Goal: Information Seeking & Learning: Learn about a topic

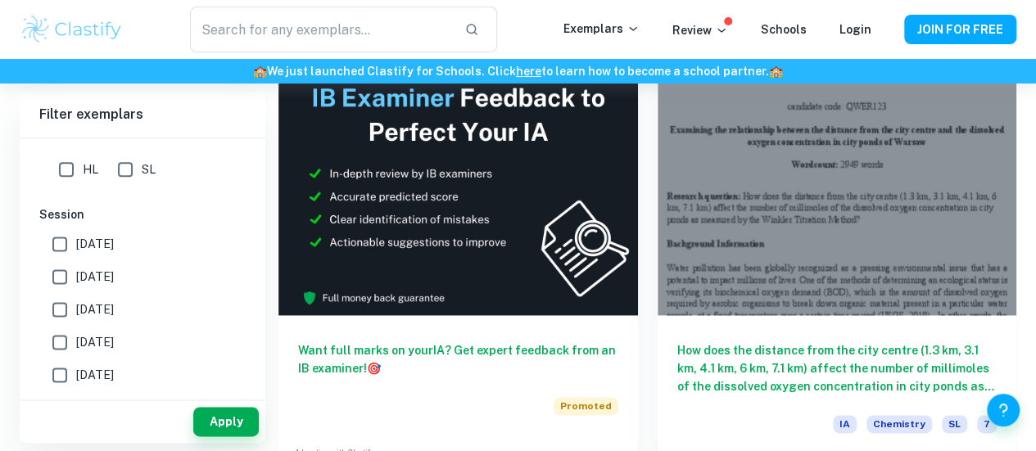
scroll to position [945, 0]
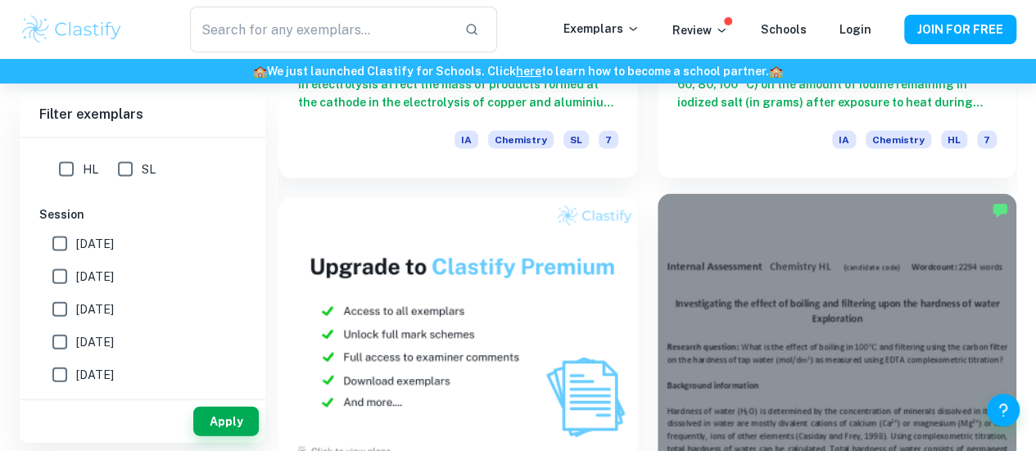
scroll to position [1664, 0]
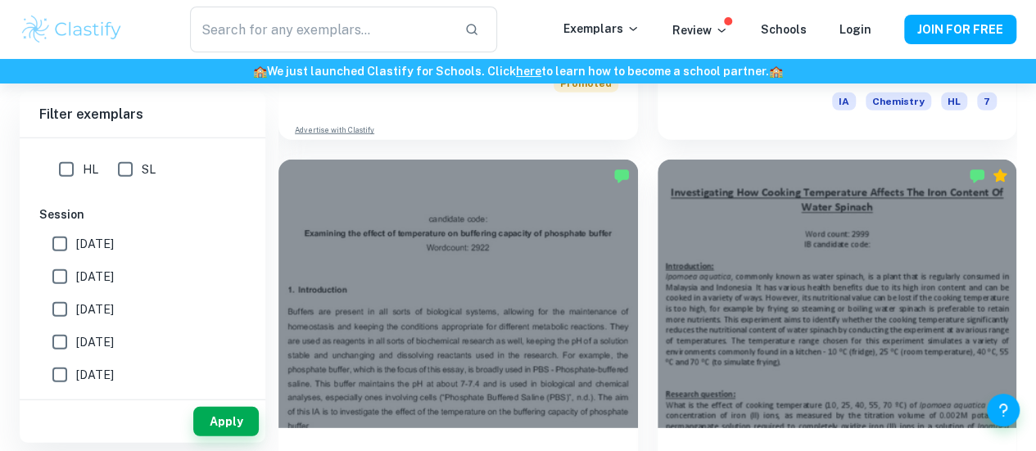
scroll to position [2149, 0]
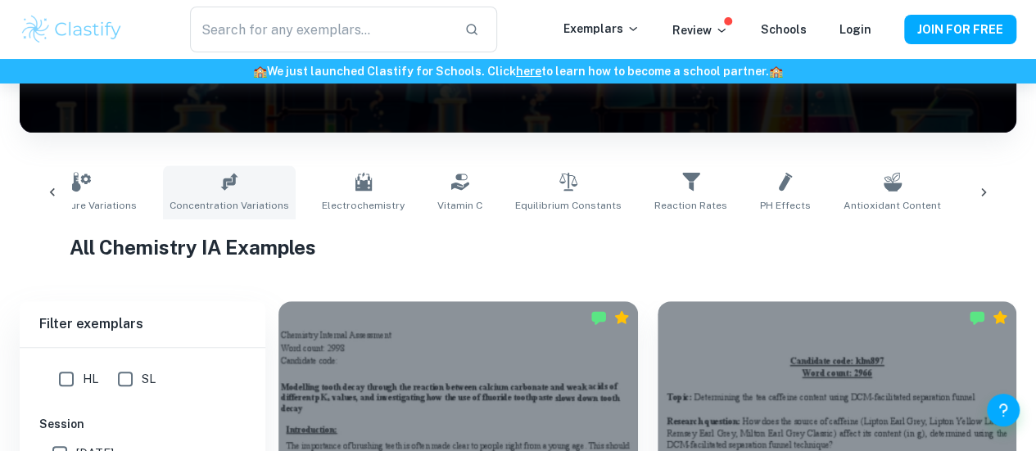
scroll to position [0, 306]
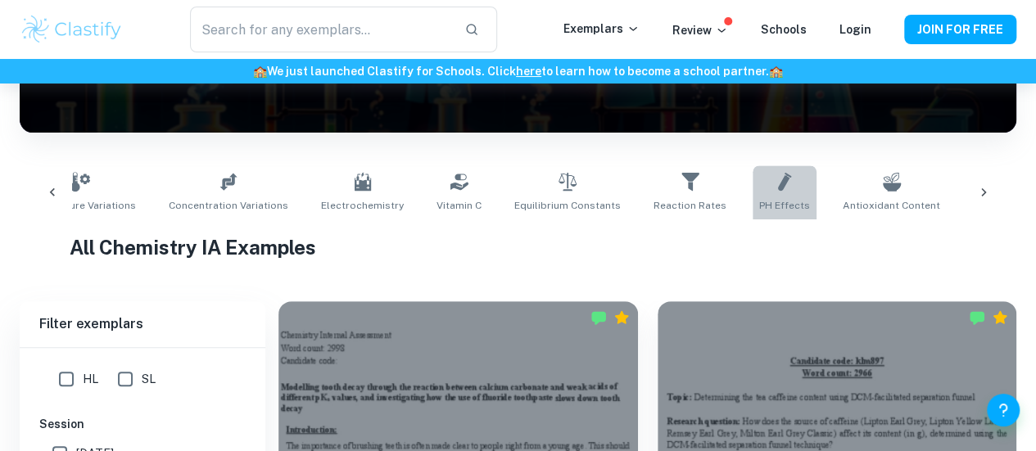
click at [775, 189] on icon at bounding box center [785, 182] width 20 height 20
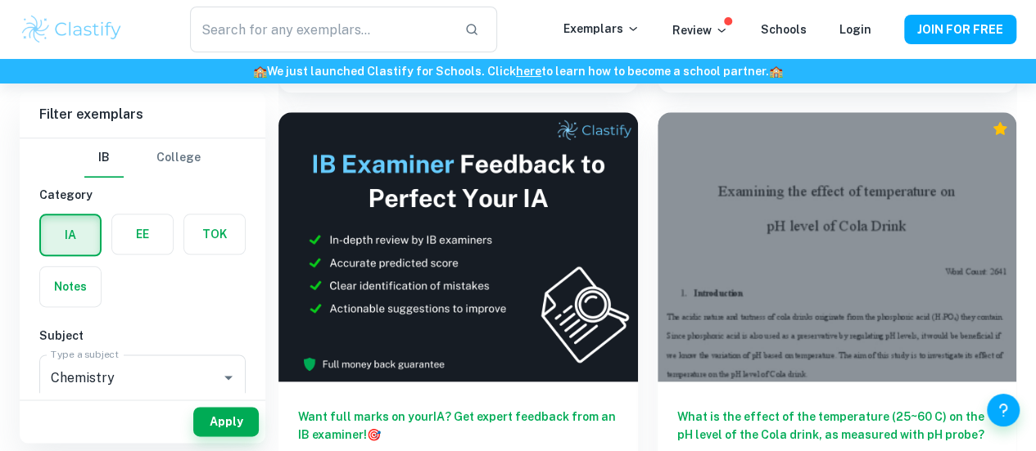
scroll to position [875, 0]
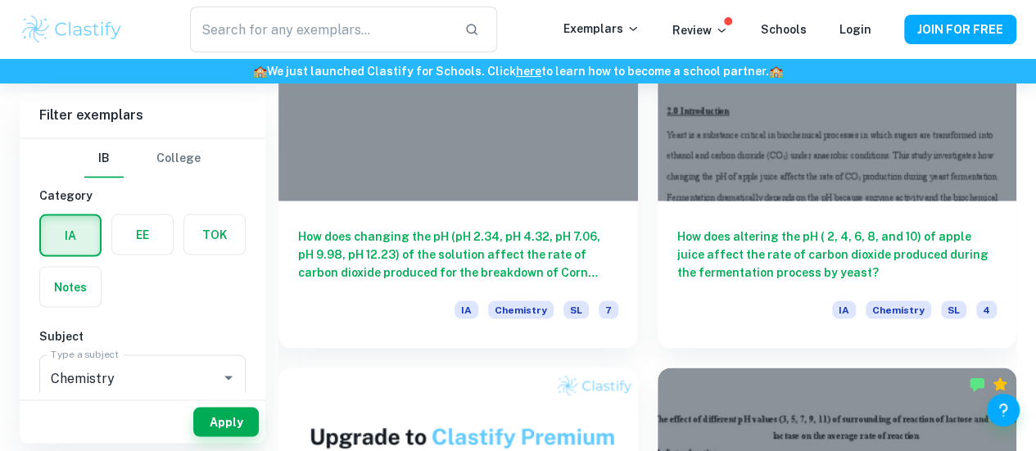
scroll to position [1496, 0]
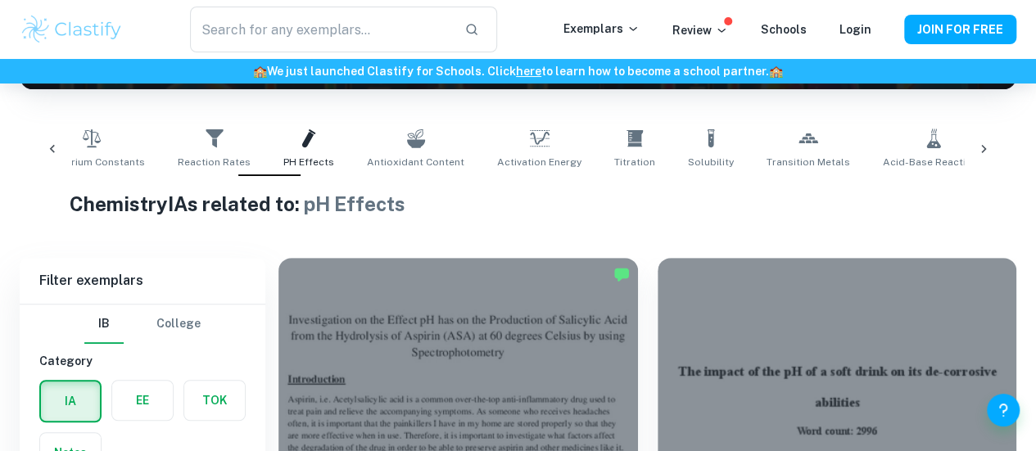
scroll to position [0, 780]
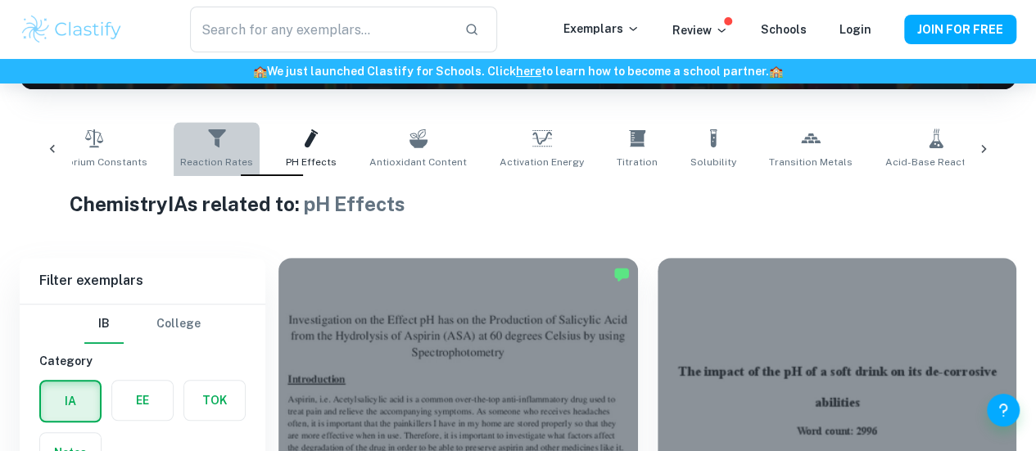
click at [180, 155] on span "Reaction Rates" at bounding box center [216, 162] width 73 height 15
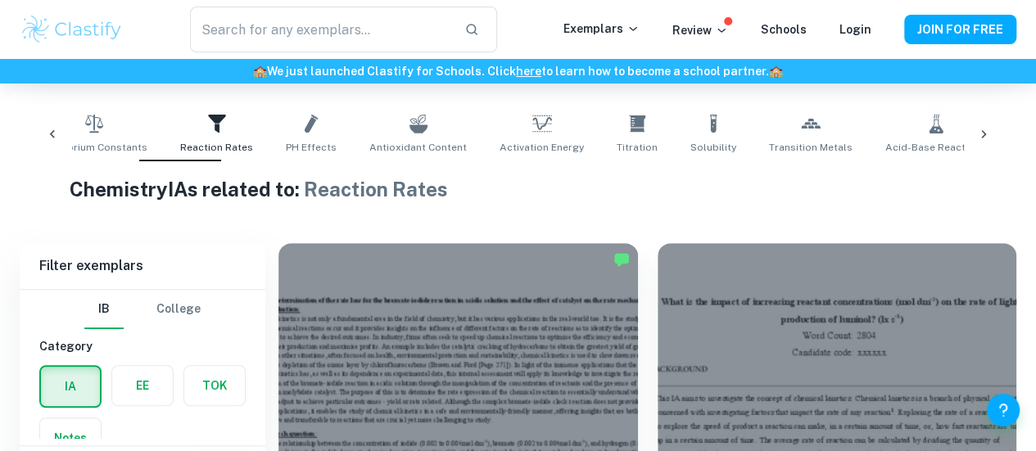
scroll to position [299, 0]
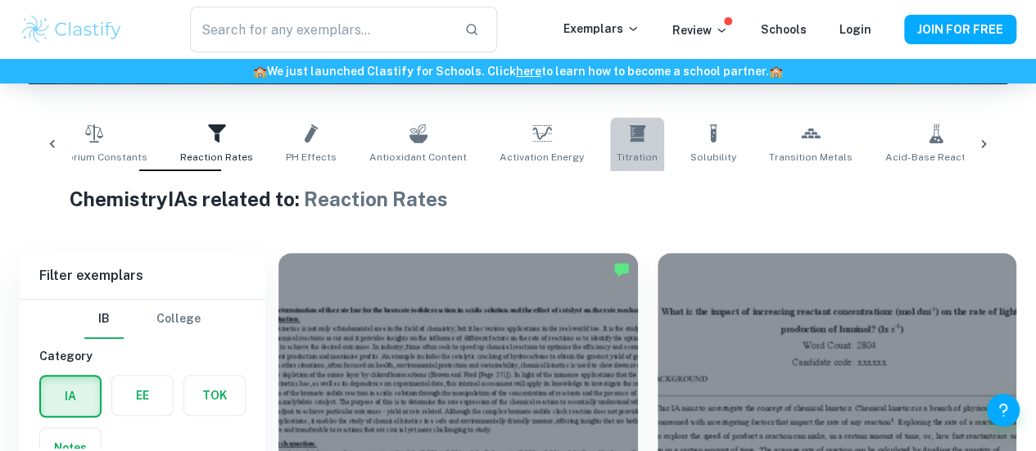
click at [629, 133] on icon at bounding box center [637, 133] width 16 height 16
type input "Titration"
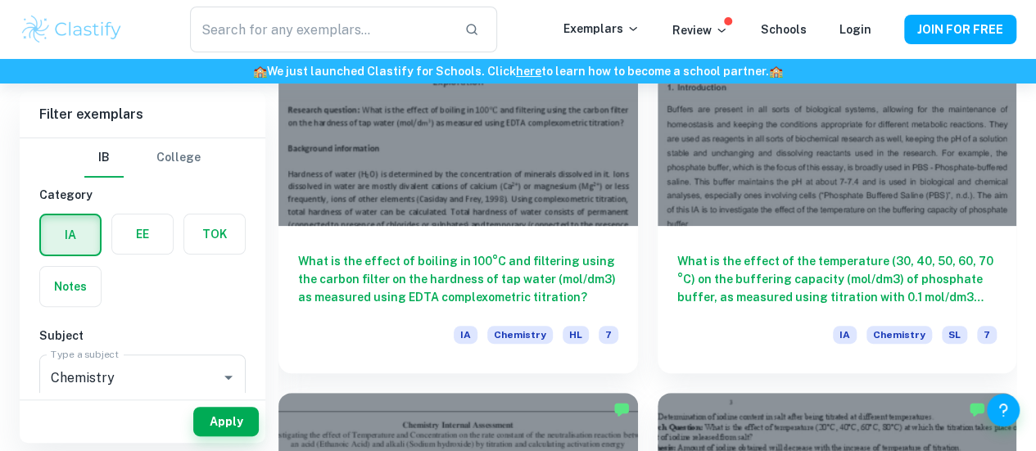
scroll to position [3215, 0]
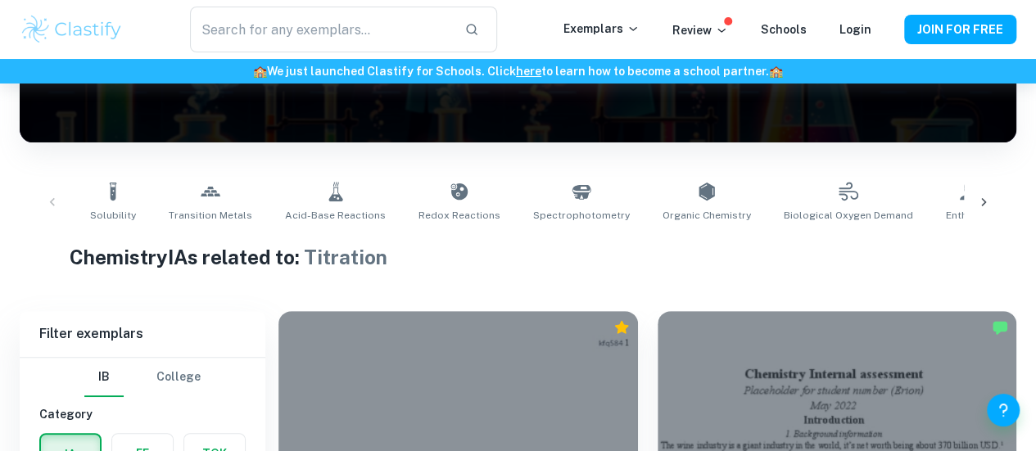
scroll to position [0, 1315]
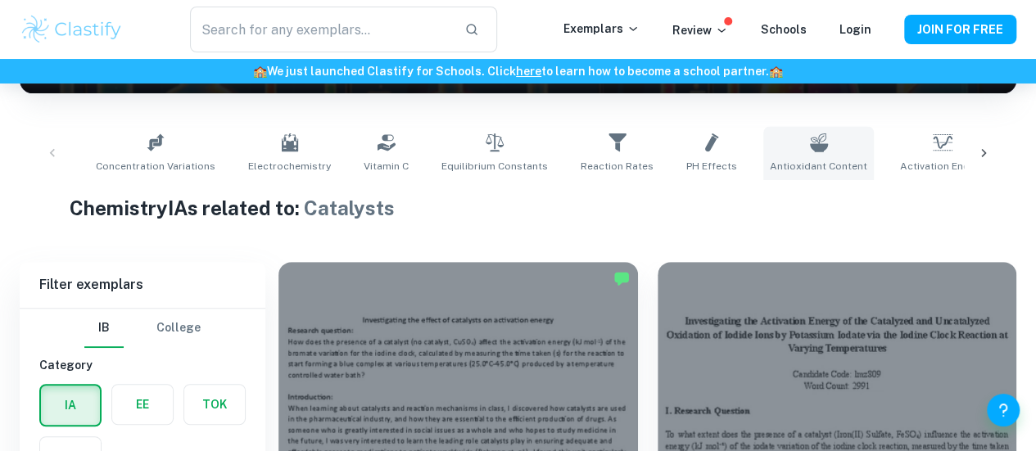
scroll to position [0, 340]
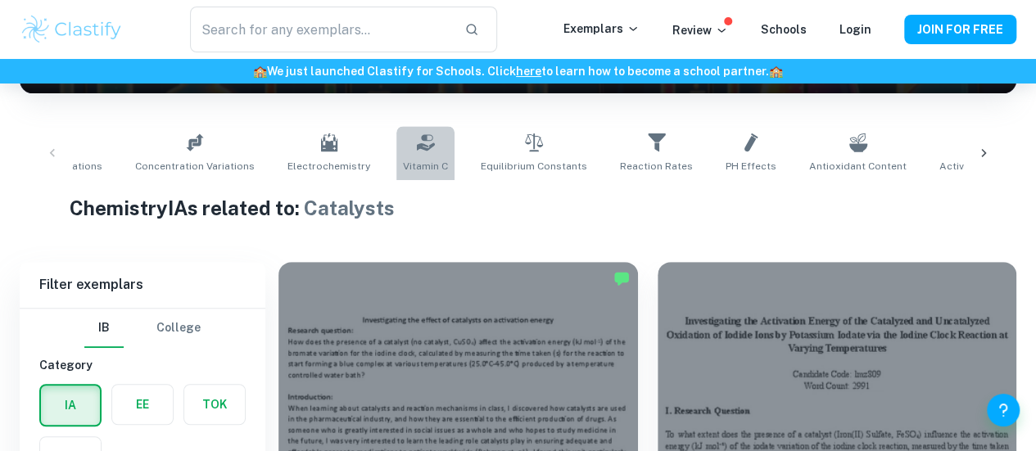
click at [405, 165] on span "Vitamin C" at bounding box center [425, 166] width 45 height 15
type input "Vitamin C"
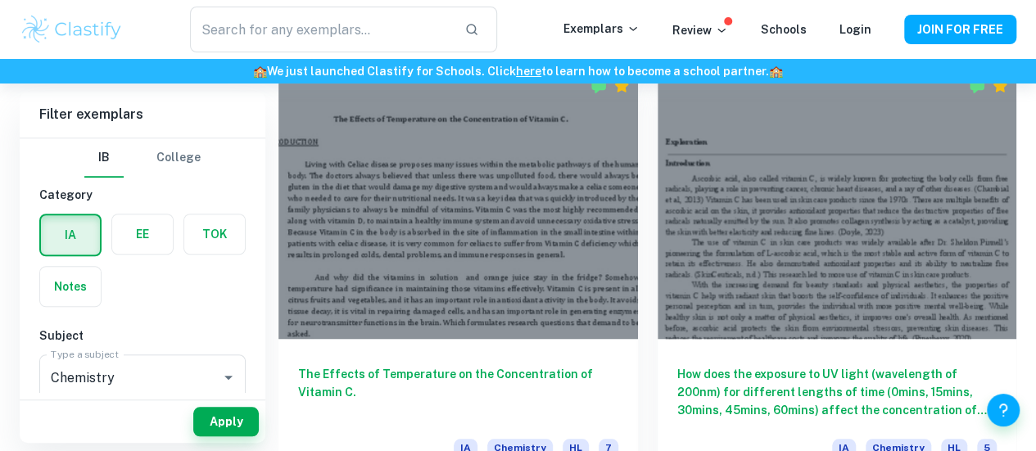
scroll to position [483, 0]
click at [405, 165] on div at bounding box center [459, 203] width 360 height 269
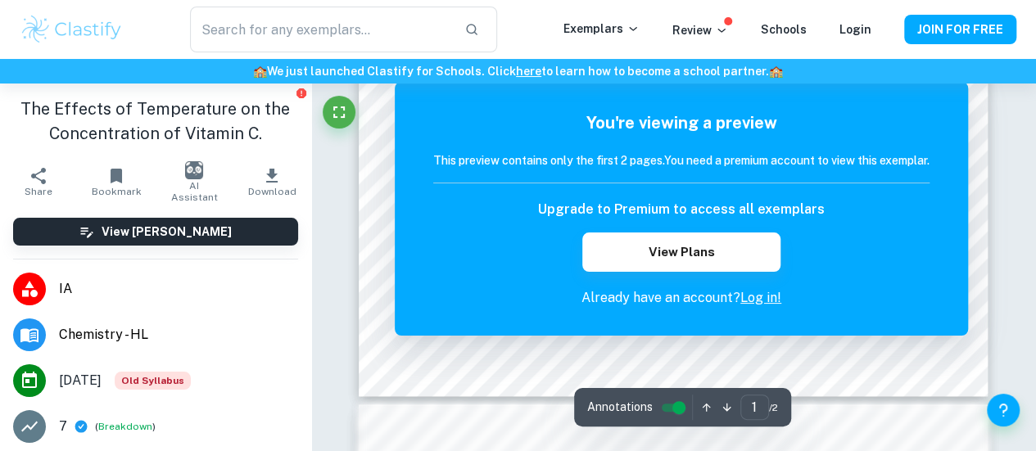
scroll to position [593, 0]
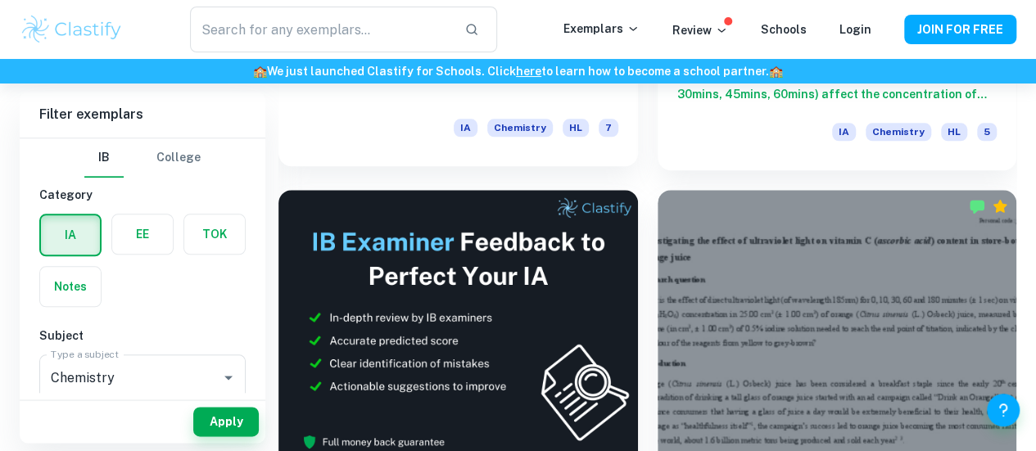
scroll to position [799, 0]
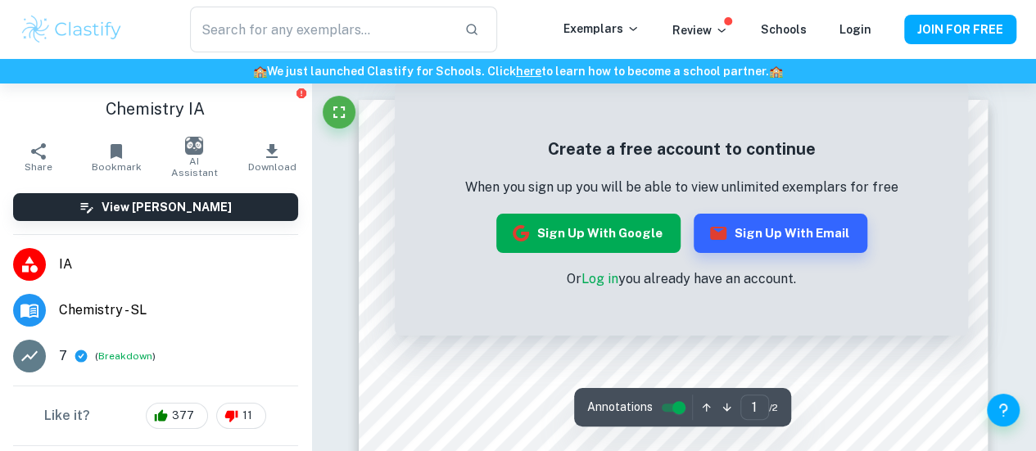
click at [661, 228] on button "Sign up with Google" at bounding box center [588, 233] width 184 height 39
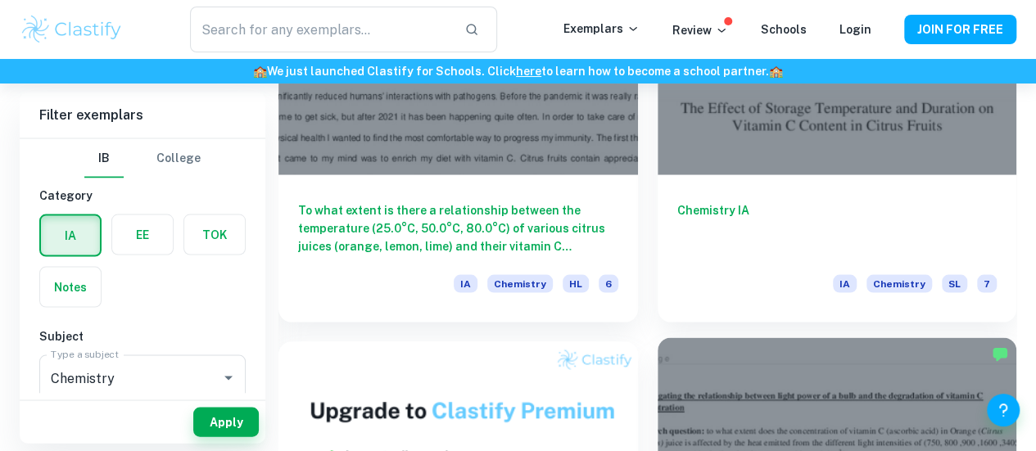
scroll to position [1524, 0]
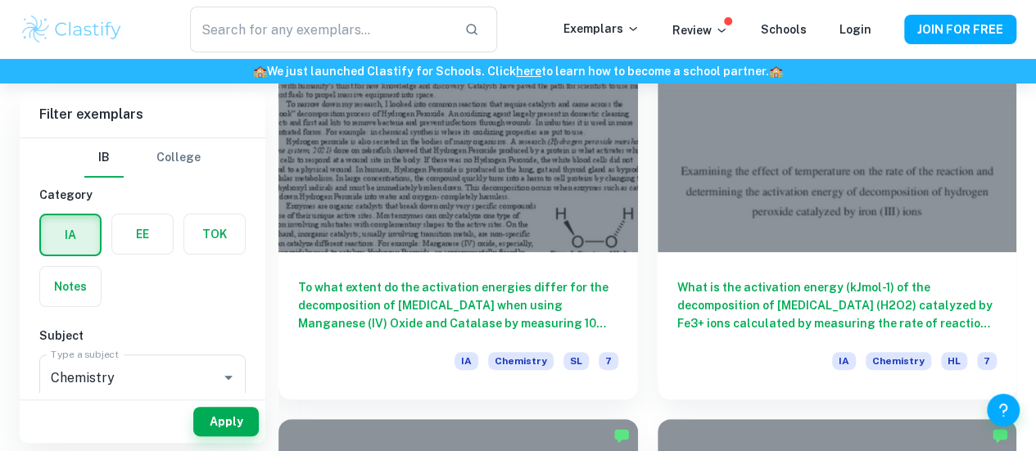
scroll to position [3199, 0]
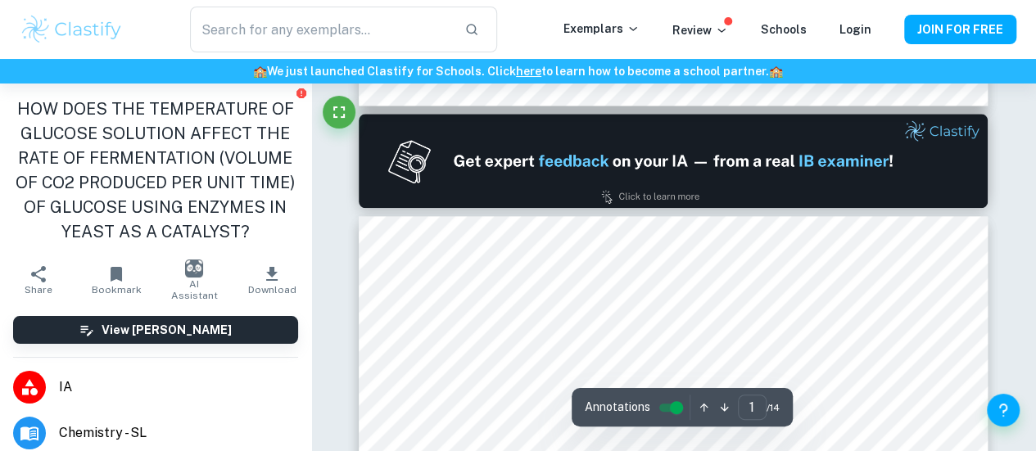
type input "2"
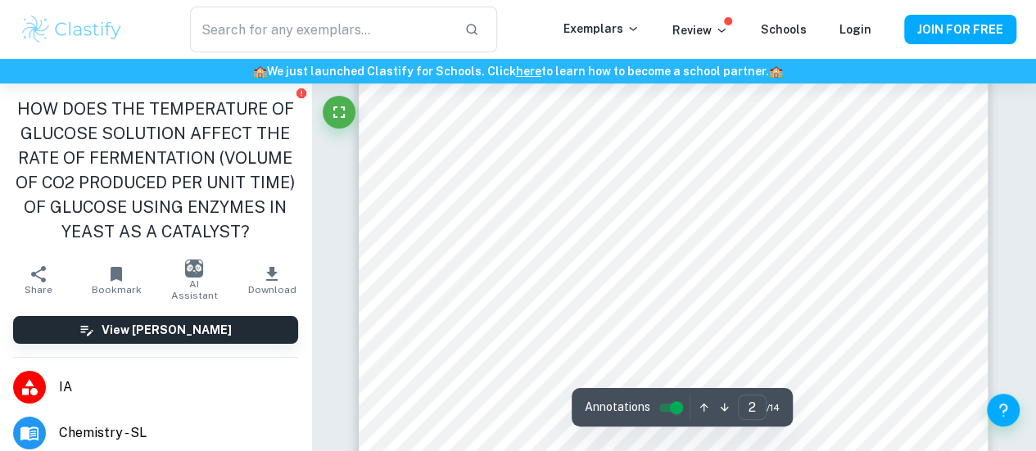
scroll to position [1207, 0]
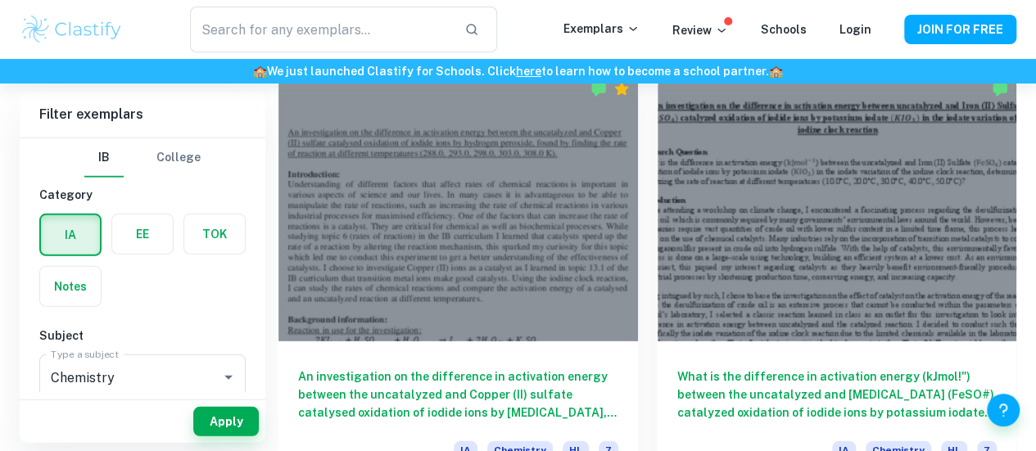
scroll to position [2224, 0]
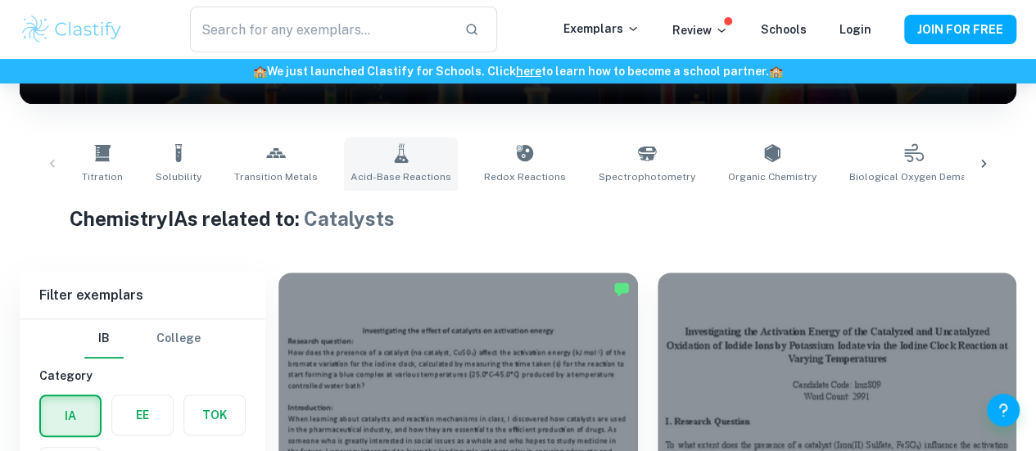
scroll to position [0, 1037]
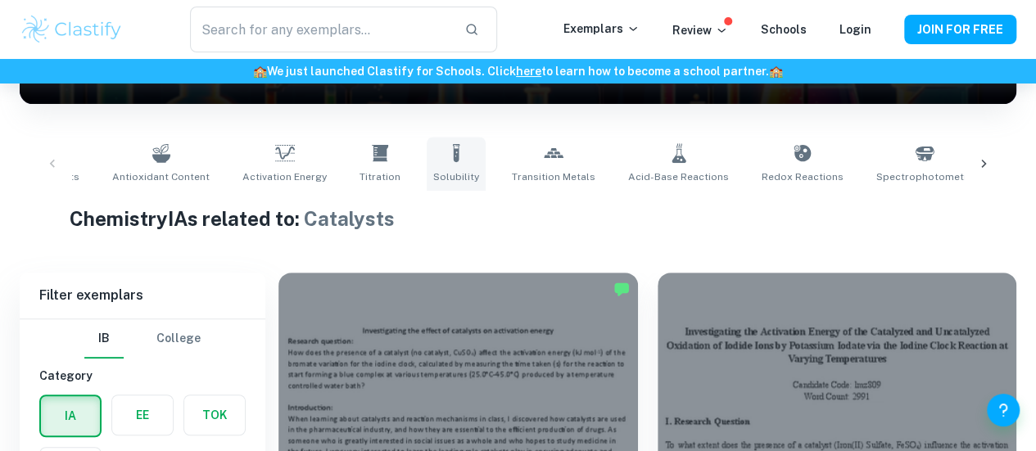
click at [427, 164] on link "Solubility" at bounding box center [456, 164] width 59 height 54
type input "Solubility"
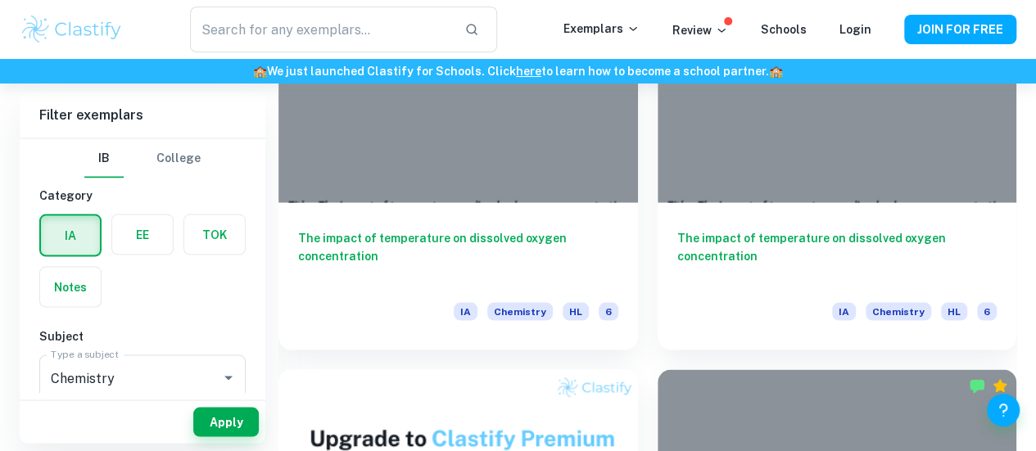
scroll to position [1494, 0]
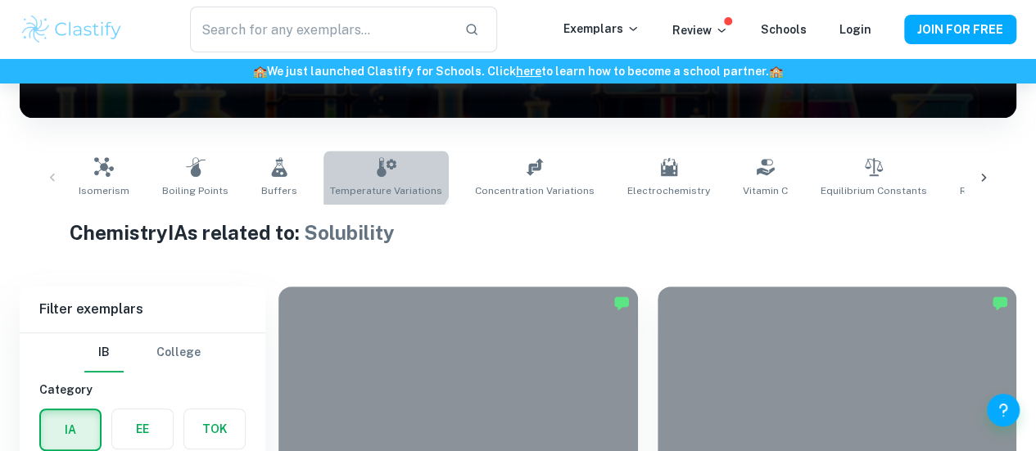
click at [362, 156] on link "Temperature Variations" at bounding box center [386, 178] width 125 height 54
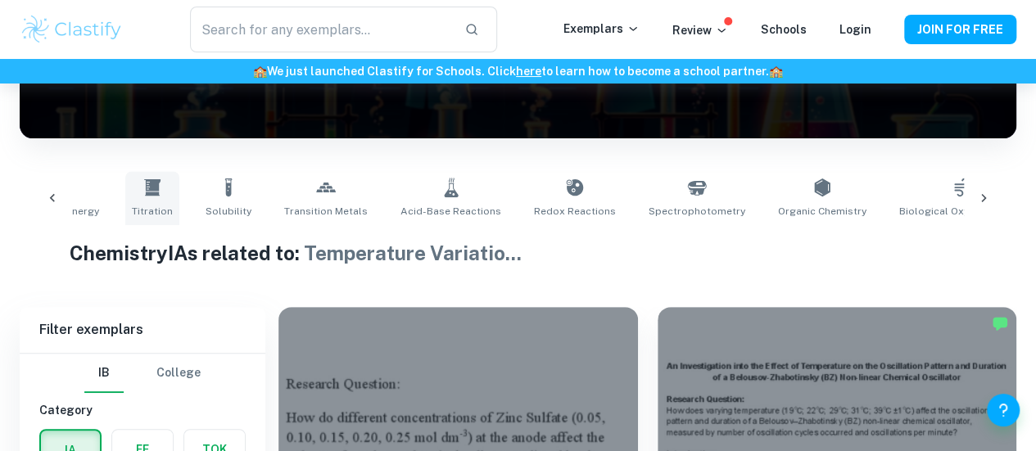
scroll to position [0, 1393]
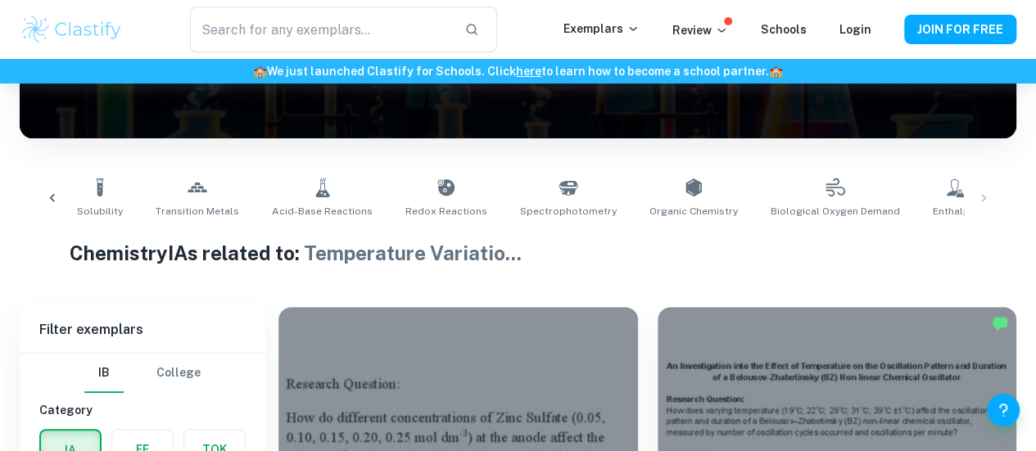
click at [1008, 214] on span "Catalysts" at bounding box center [1031, 211] width 46 height 15
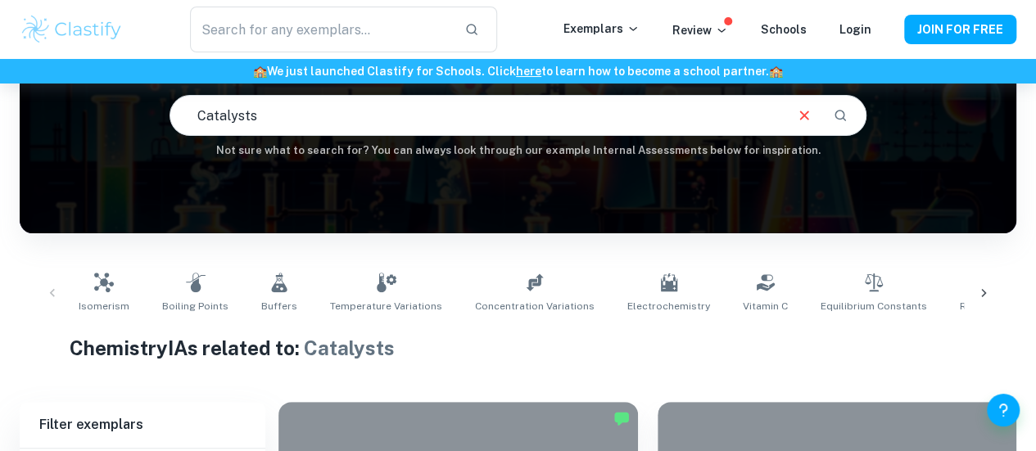
type input "Temperature Variations"
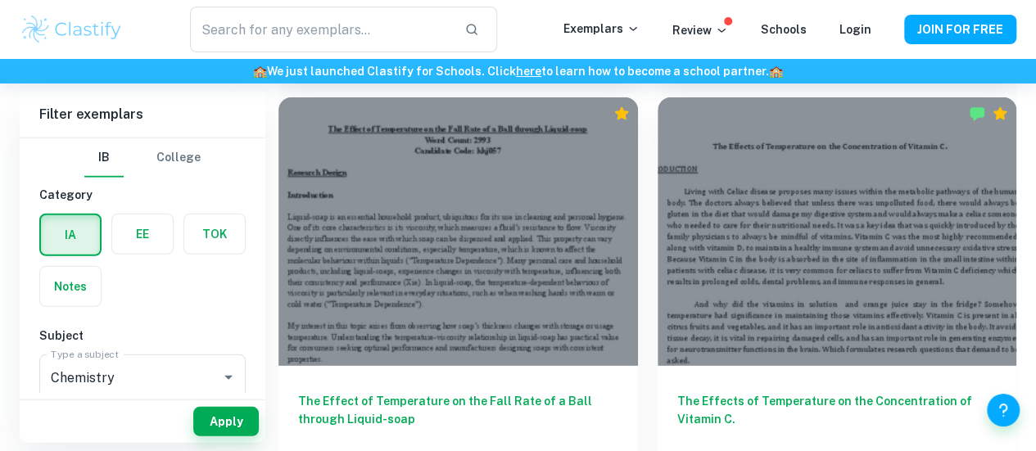
scroll to position [2204, 0]
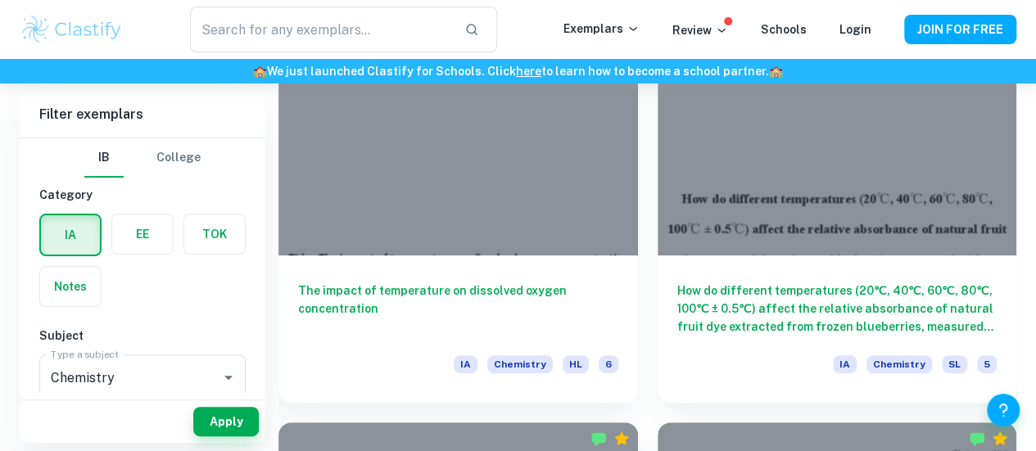
scroll to position [3186, 0]
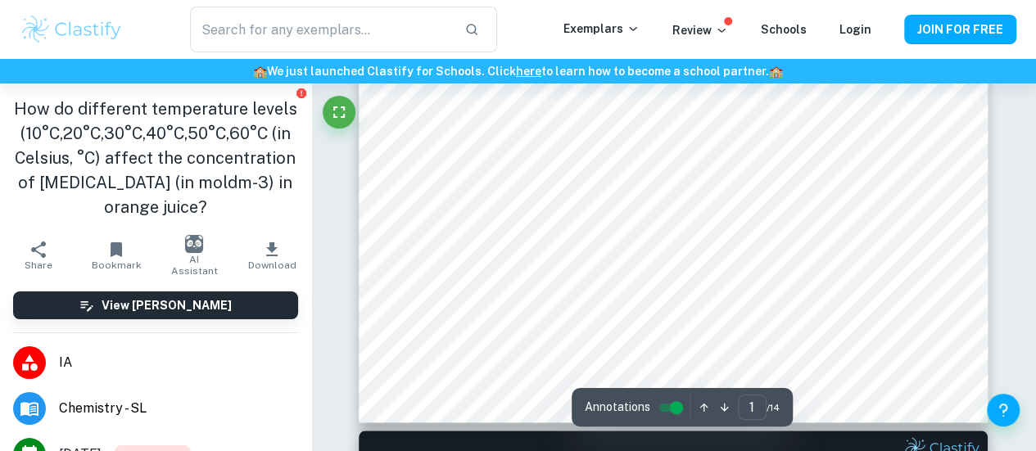
scroll to position [469, 0]
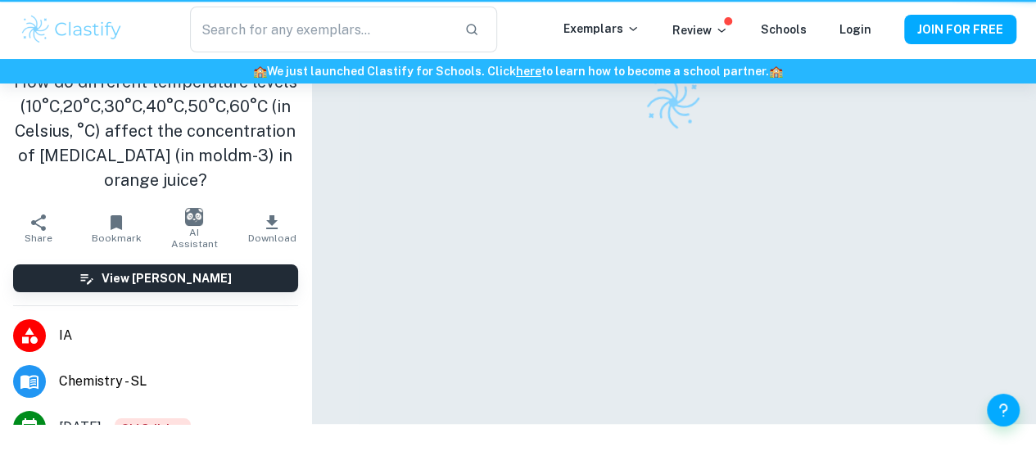
scroll to position [84, 0]
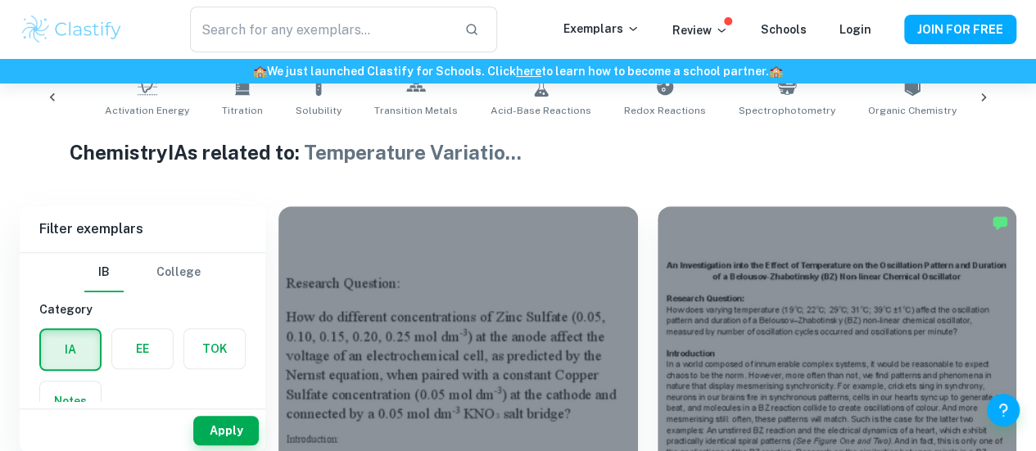
scroll to position [0, 1393]
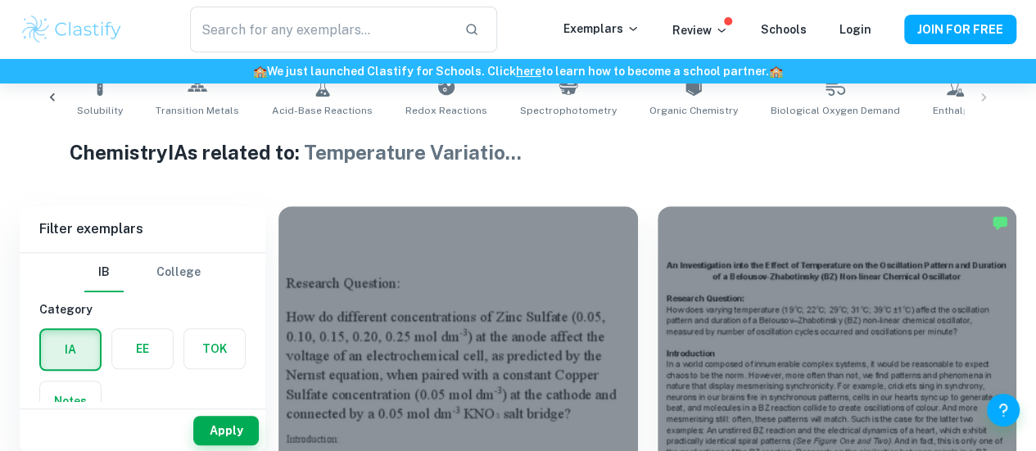
click at [1001, 97] on link "Catalysts" at bounding box center [1030, 97] width 59 height 54
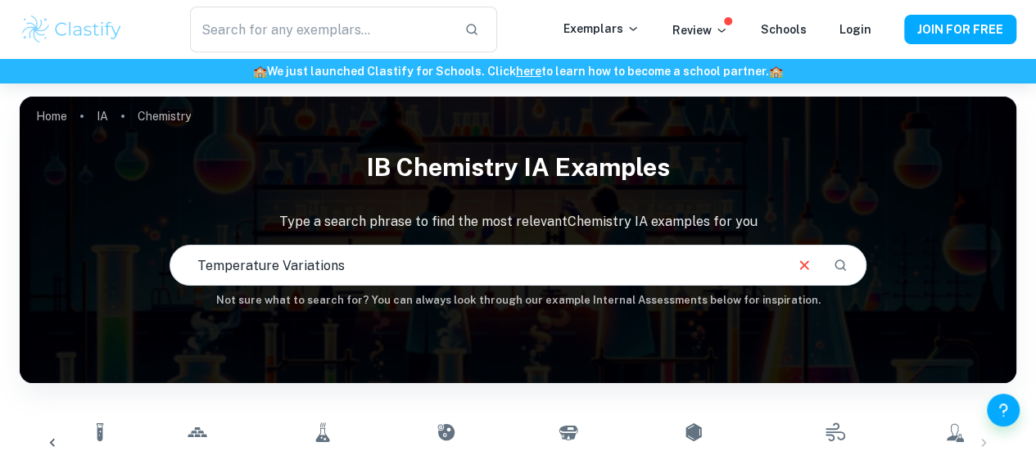
type input "Catalysts"
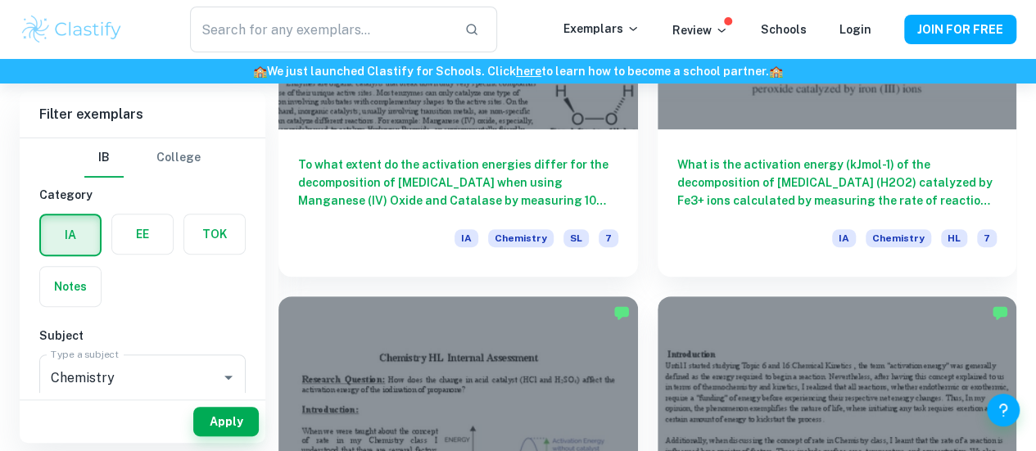
scroll to position [3311, 0]
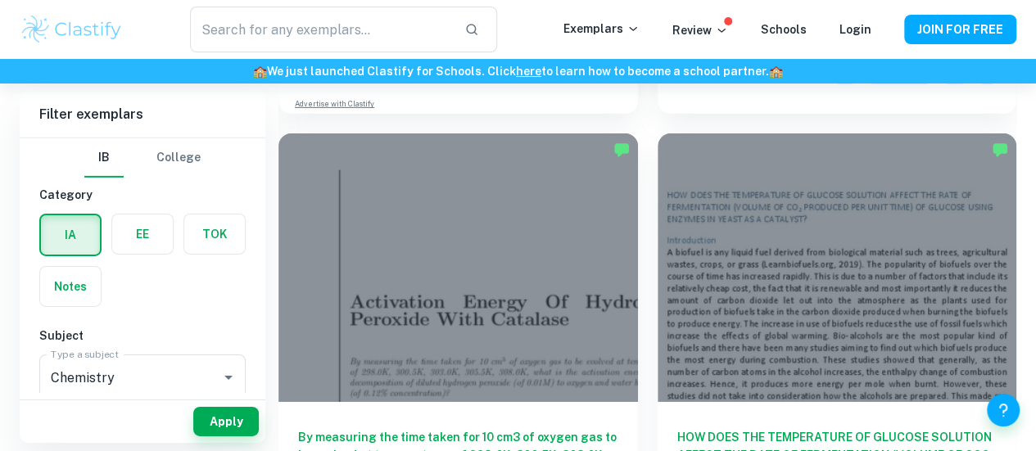
scroll to position [5655, 0]
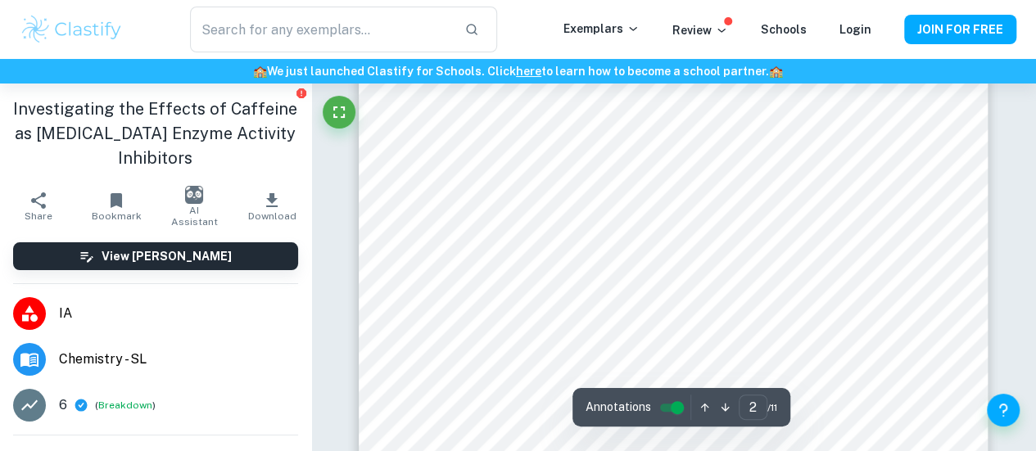
scroll to position [1039, 0]
type input "1"
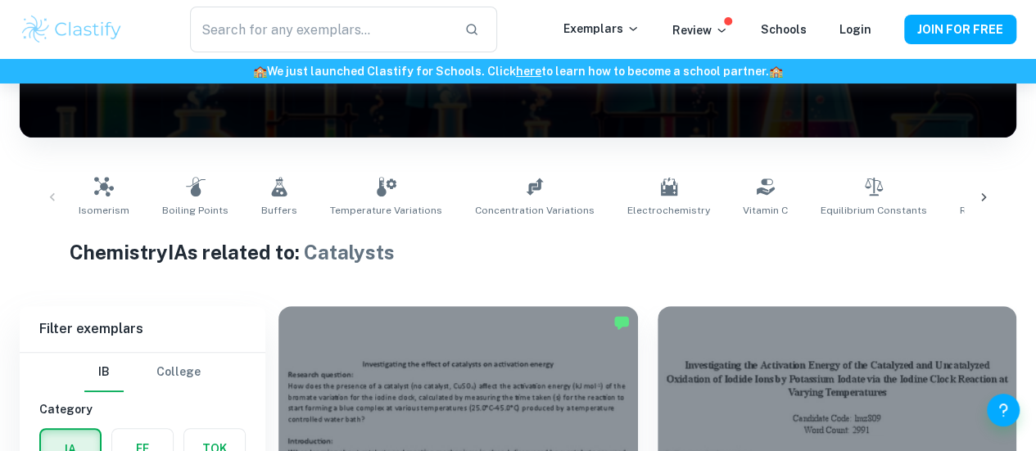
scroll to position [243, 0]
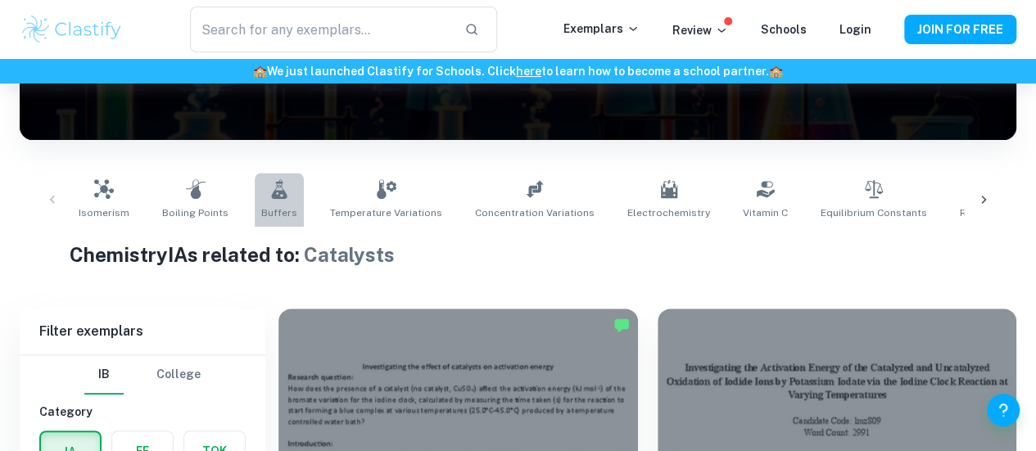
click at [269, 202] on link "Buffers" at bounding box center [279, 200] width 49 height 54
type input "Buffers"
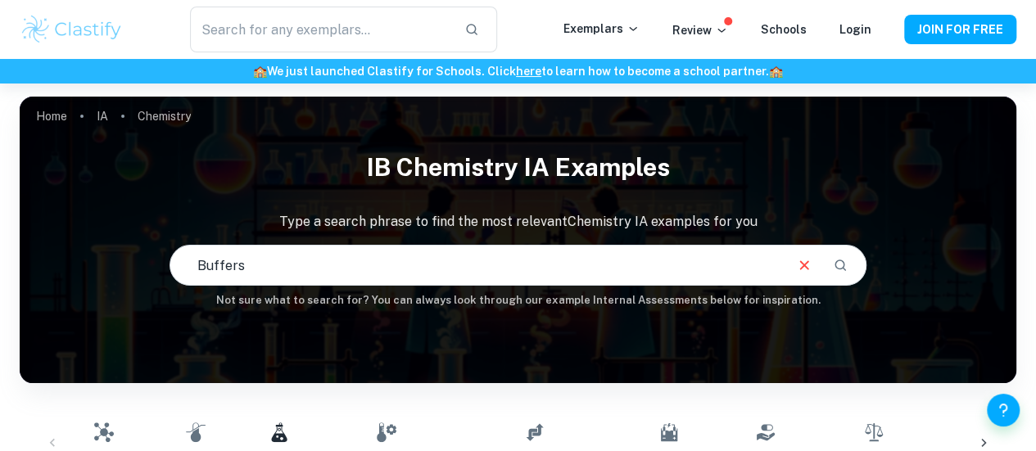
scroll to position [455, 0]
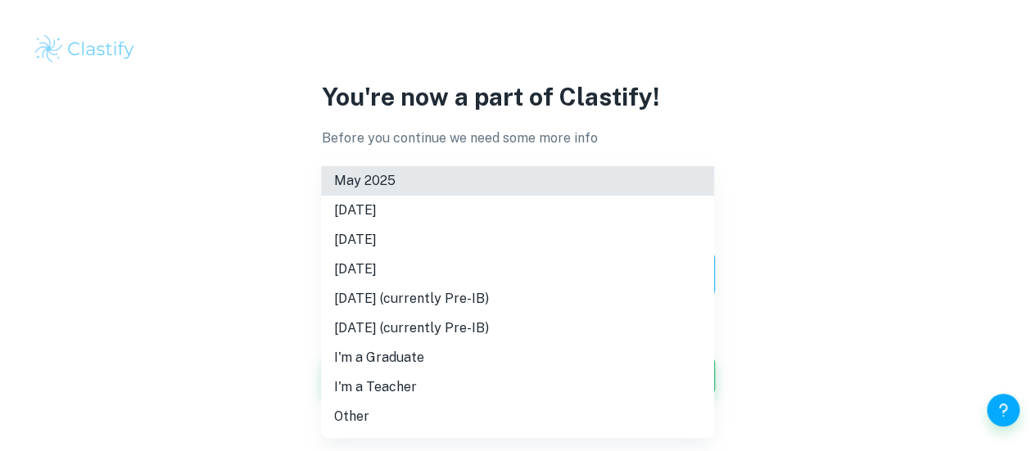
click at [585, 268] on body "We value your privacy We use cookies to enhance your browsing experience, serve…" at bounding box center [518, 225] width 1036 height 451
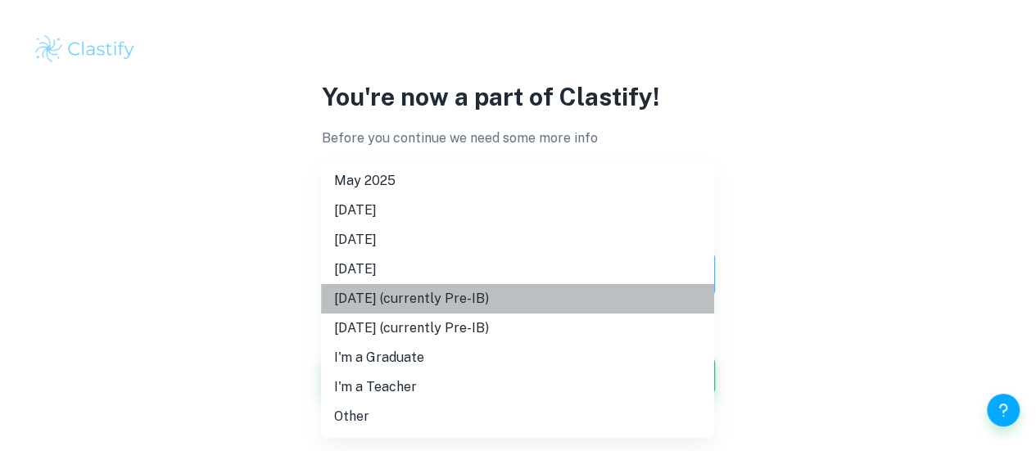
click at [575, 300] on li "May 2027 (currently Pre-IB)" at bounding box center [517, 298] width 393 height 29
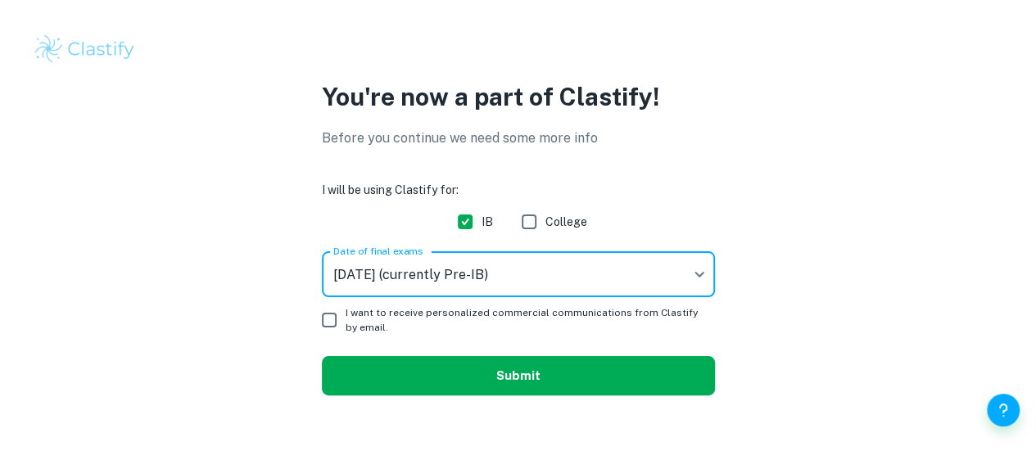
click at [370, 375] on button "Submit" at bounding box center [518, 375] width 393 height 39
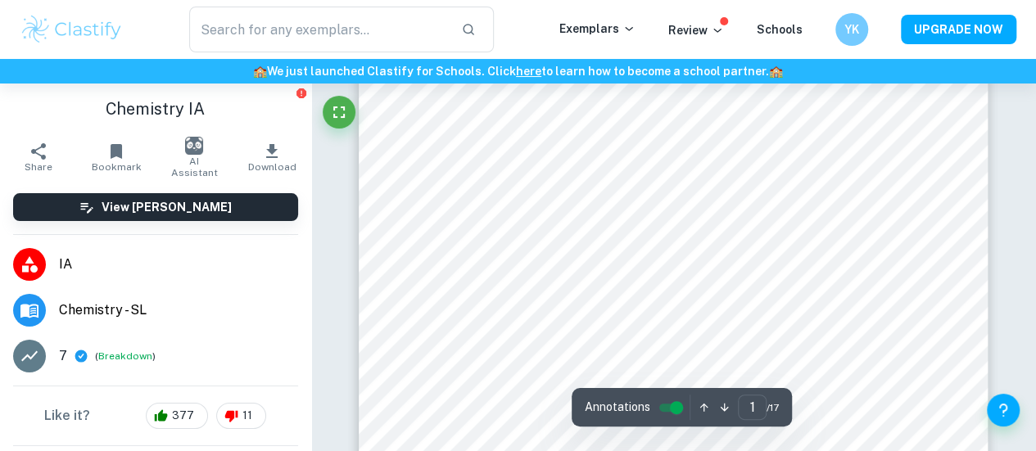
scroll to position [234, 0]
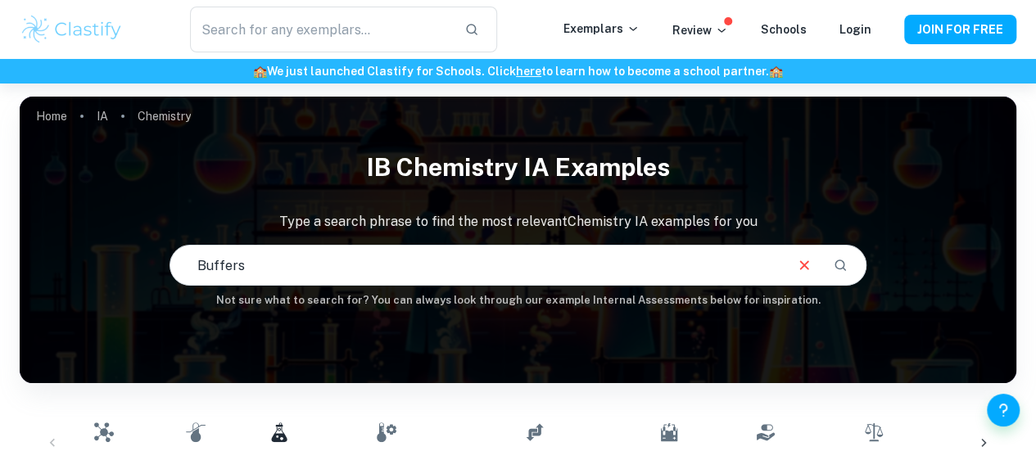
scroll to position [103, 0]
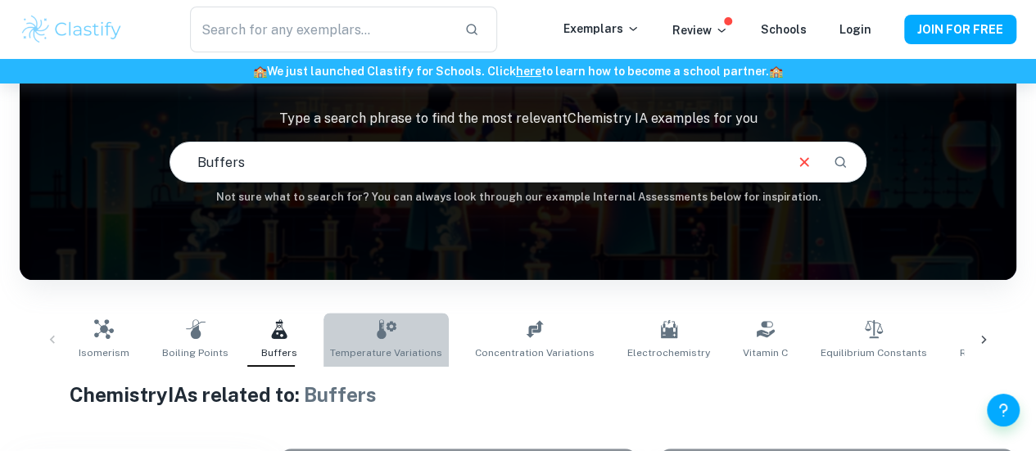
click at [413, 328] on link "Temperature Variations" at bounding box center [386, 340] width 125 height 54
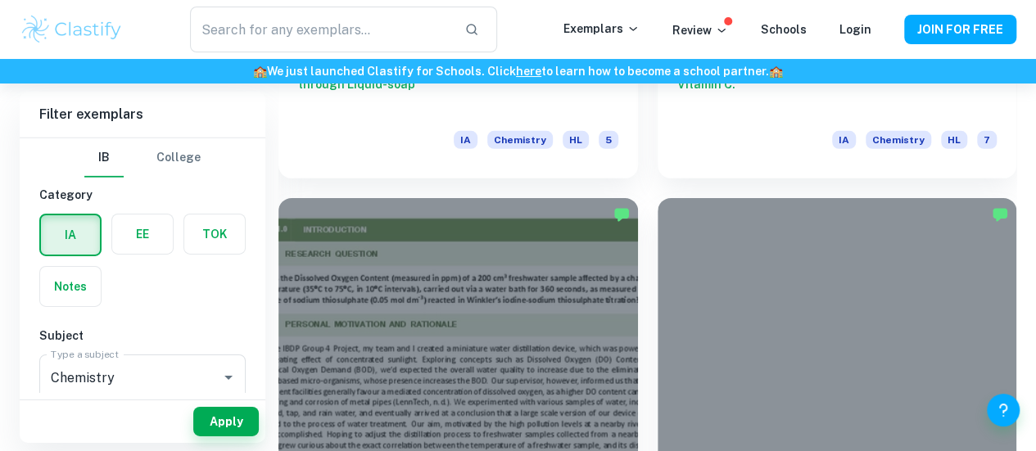
scroll to position [2538, 0]
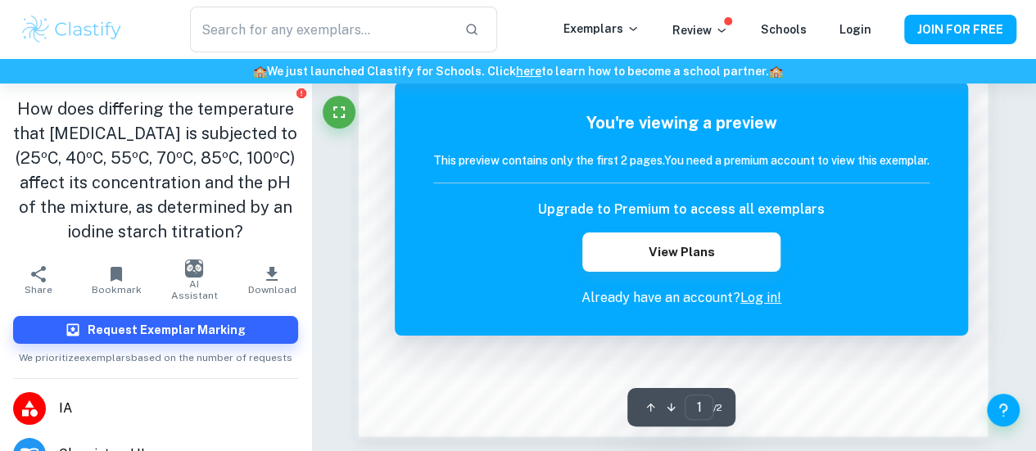
scroll to position [1396, 0]
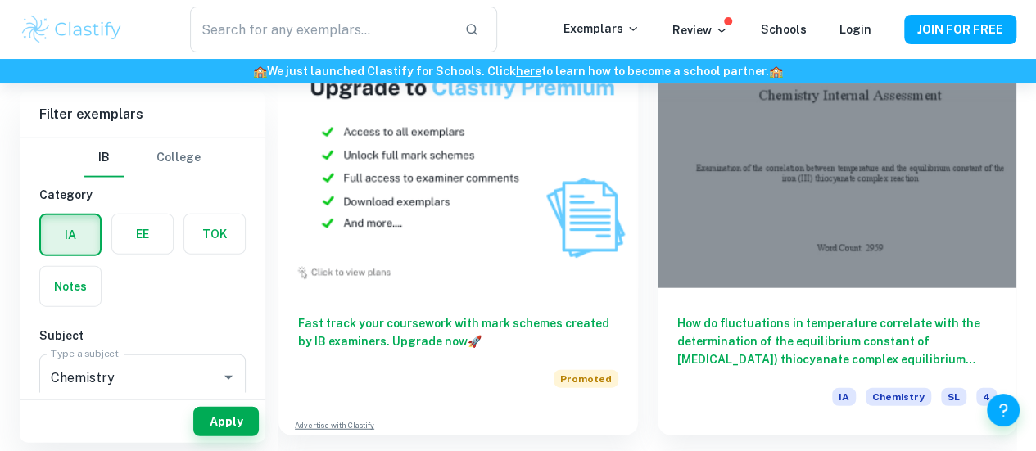
scroll to position [1799, 0]
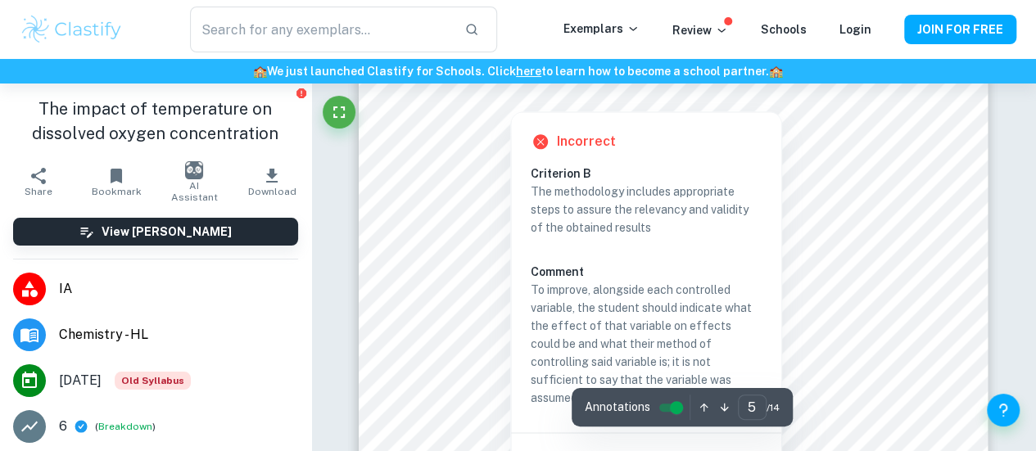
scroll to position [4067, 0]
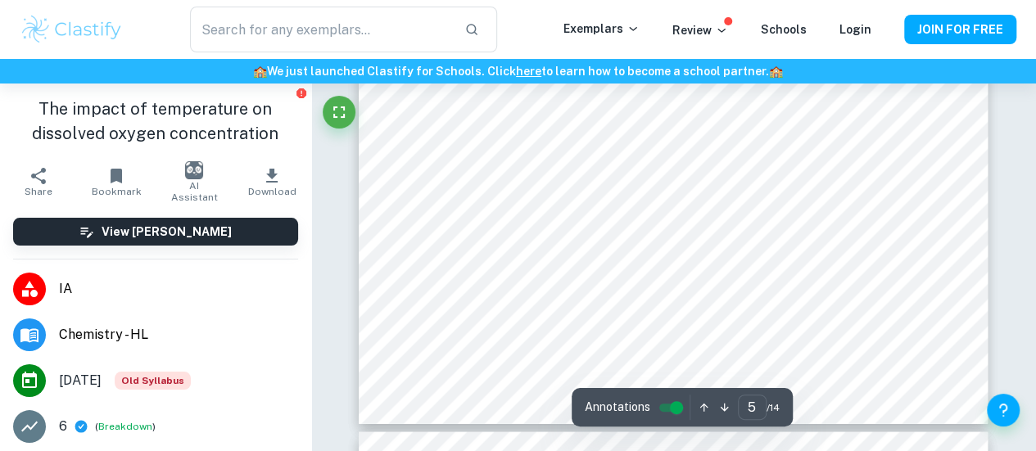
type input "6"
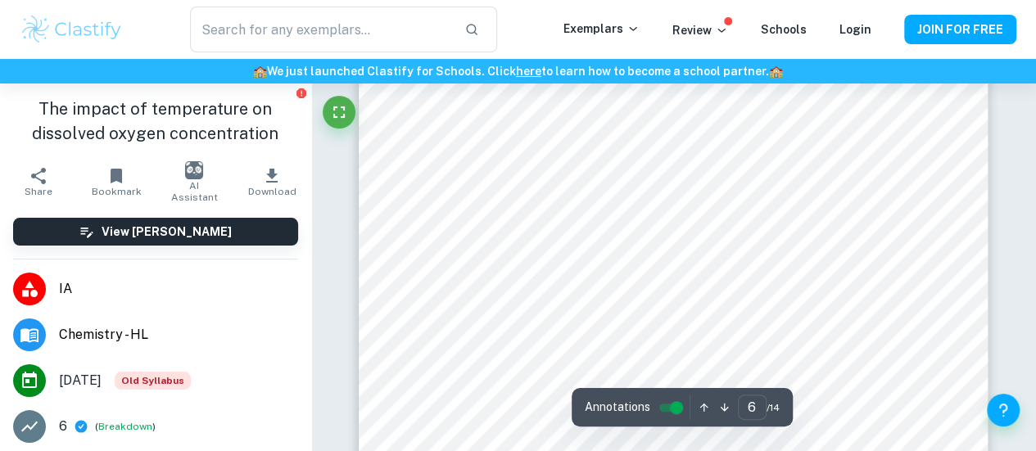
scroll to position [4749, 0]
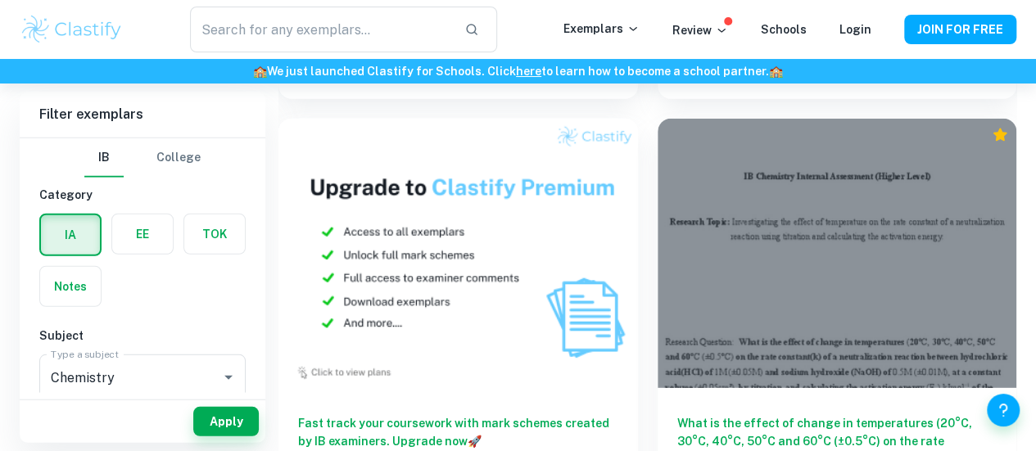
scroll to position [5237, 0]
